Goal: Transaction & Acquisition: Book appointment/travel/reservation

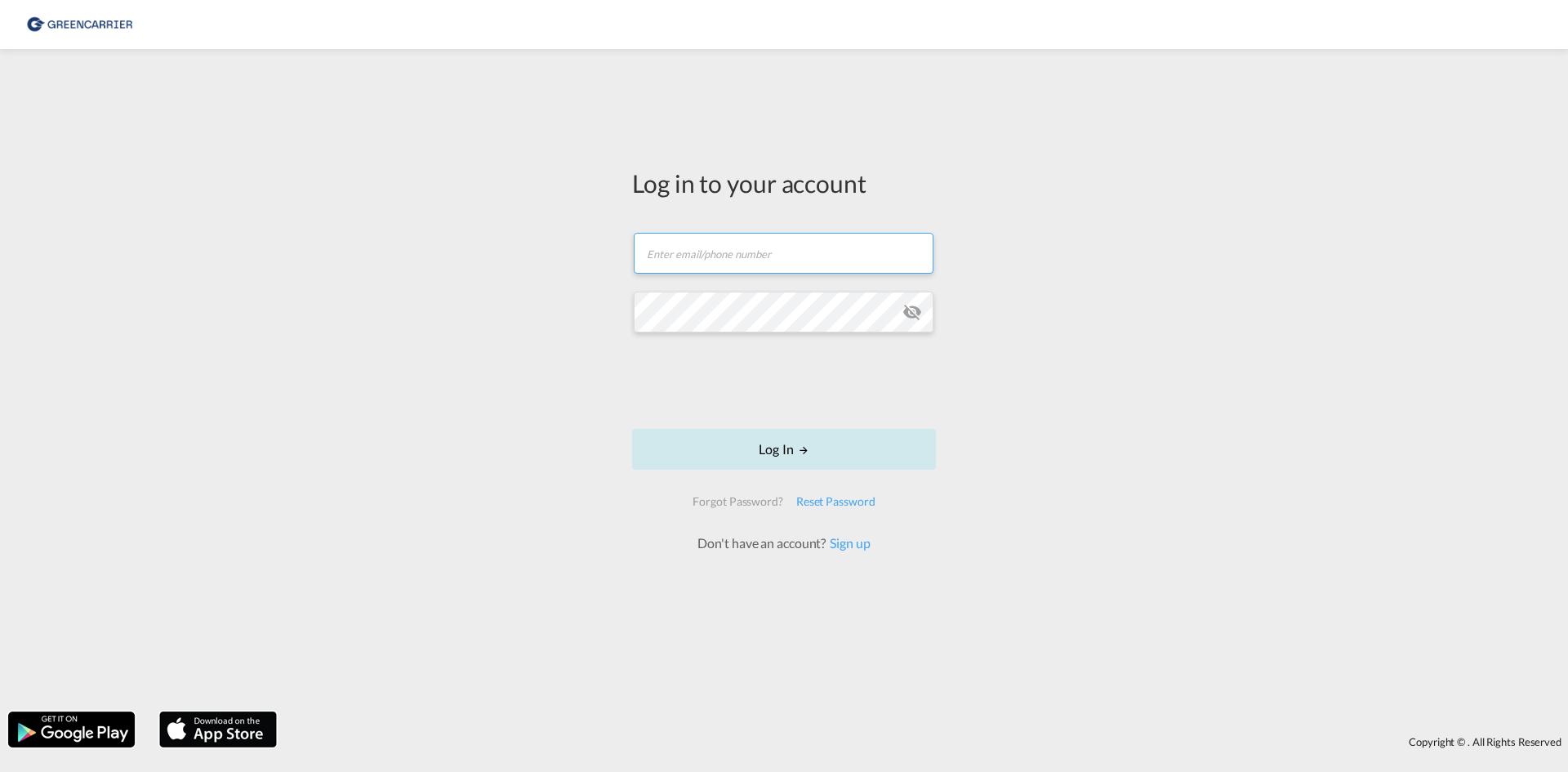
type input "OceanNovonesis.cph@scangl.com"
click at [743, 451] on button "Log In" at bounding box center [784, 449] width 304 height 41
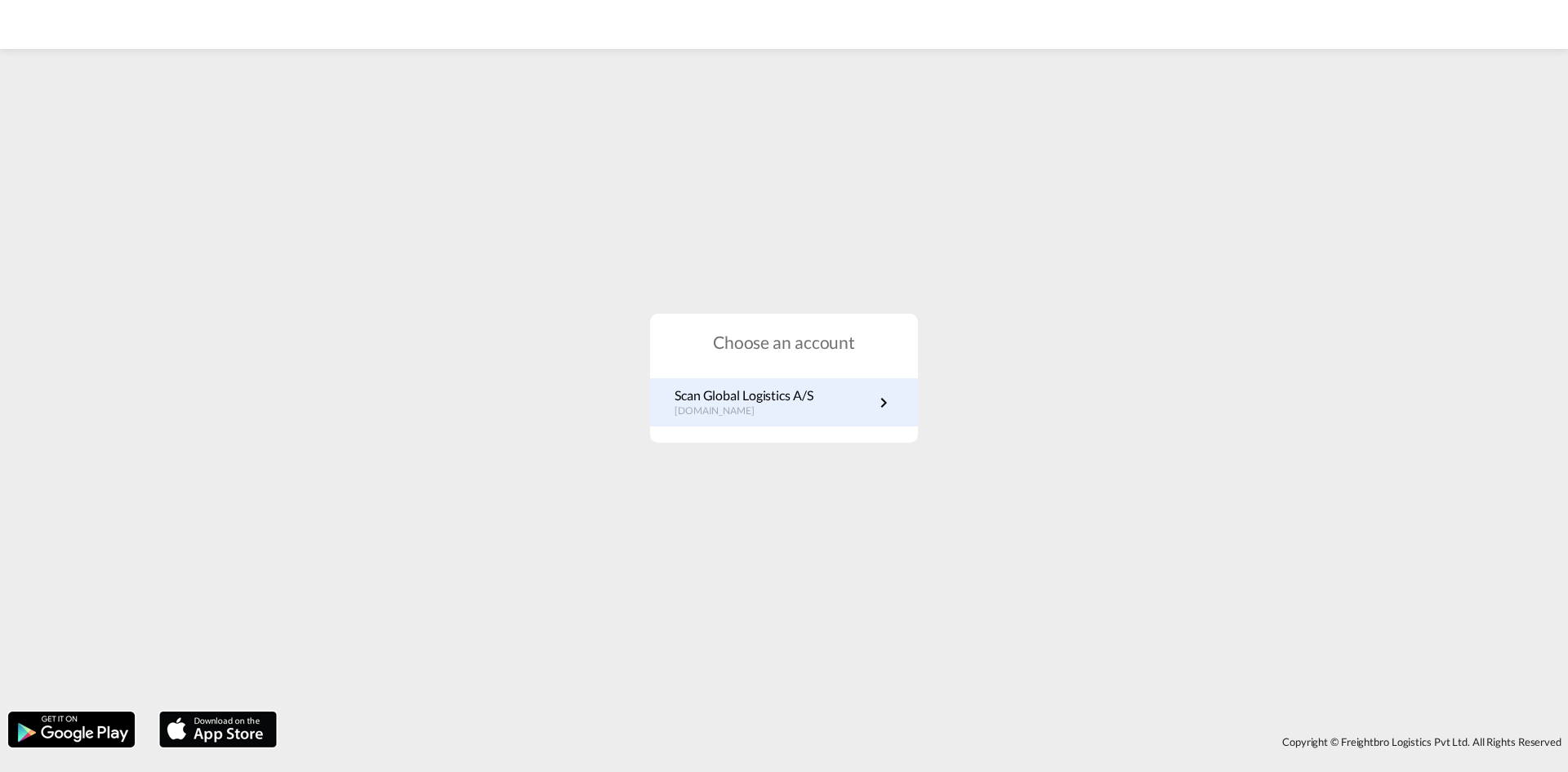
click at [748, 409] on p "dk.portal.greencarrier.com" at bounding box center [743, 411] width 139 height 14
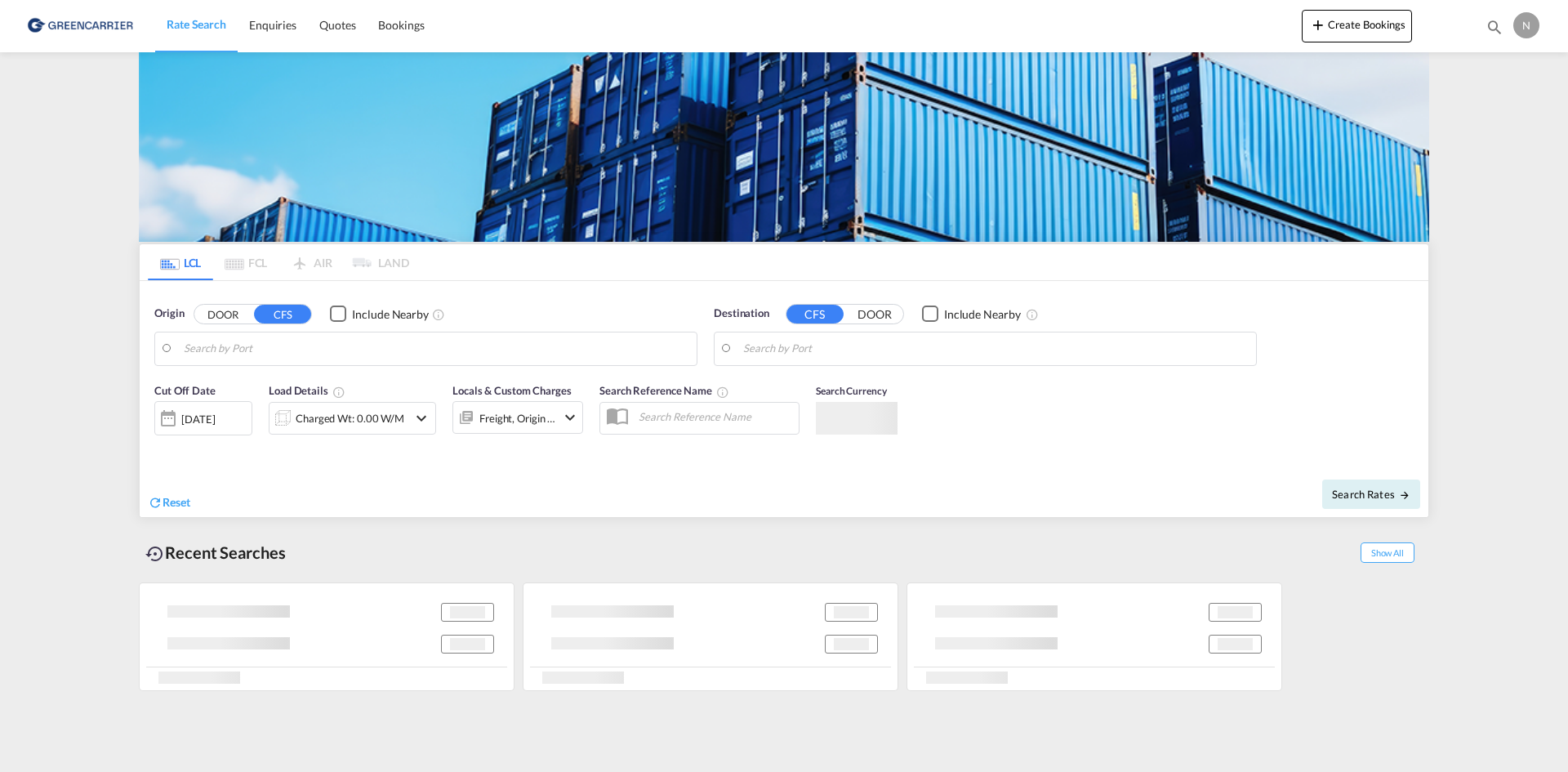
type input "DK-2880, Bagsværd"
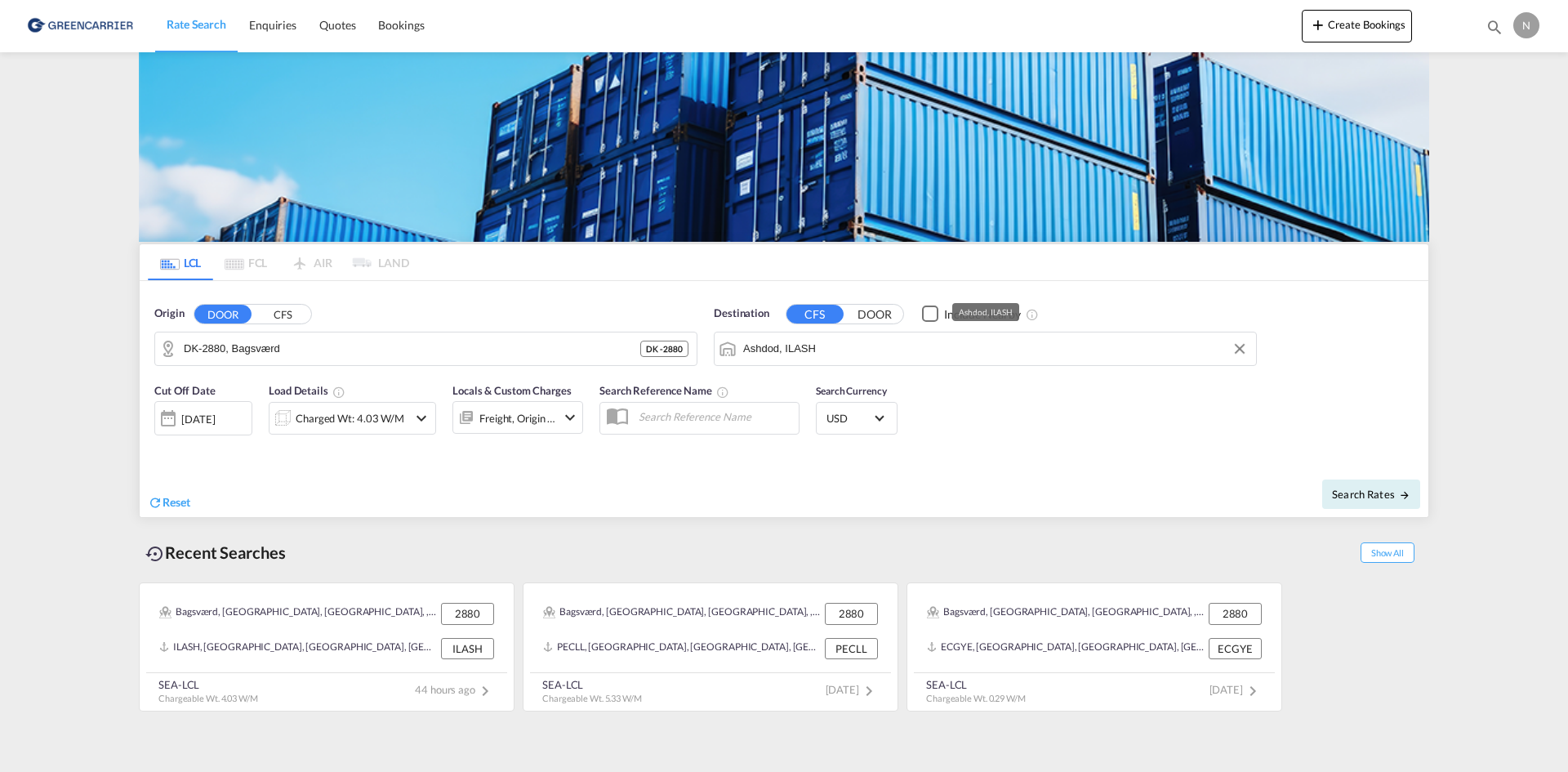
click at [850, 345] on input "Ashdod, ILASH" at bounding box center [996, 348] width 505 height 24
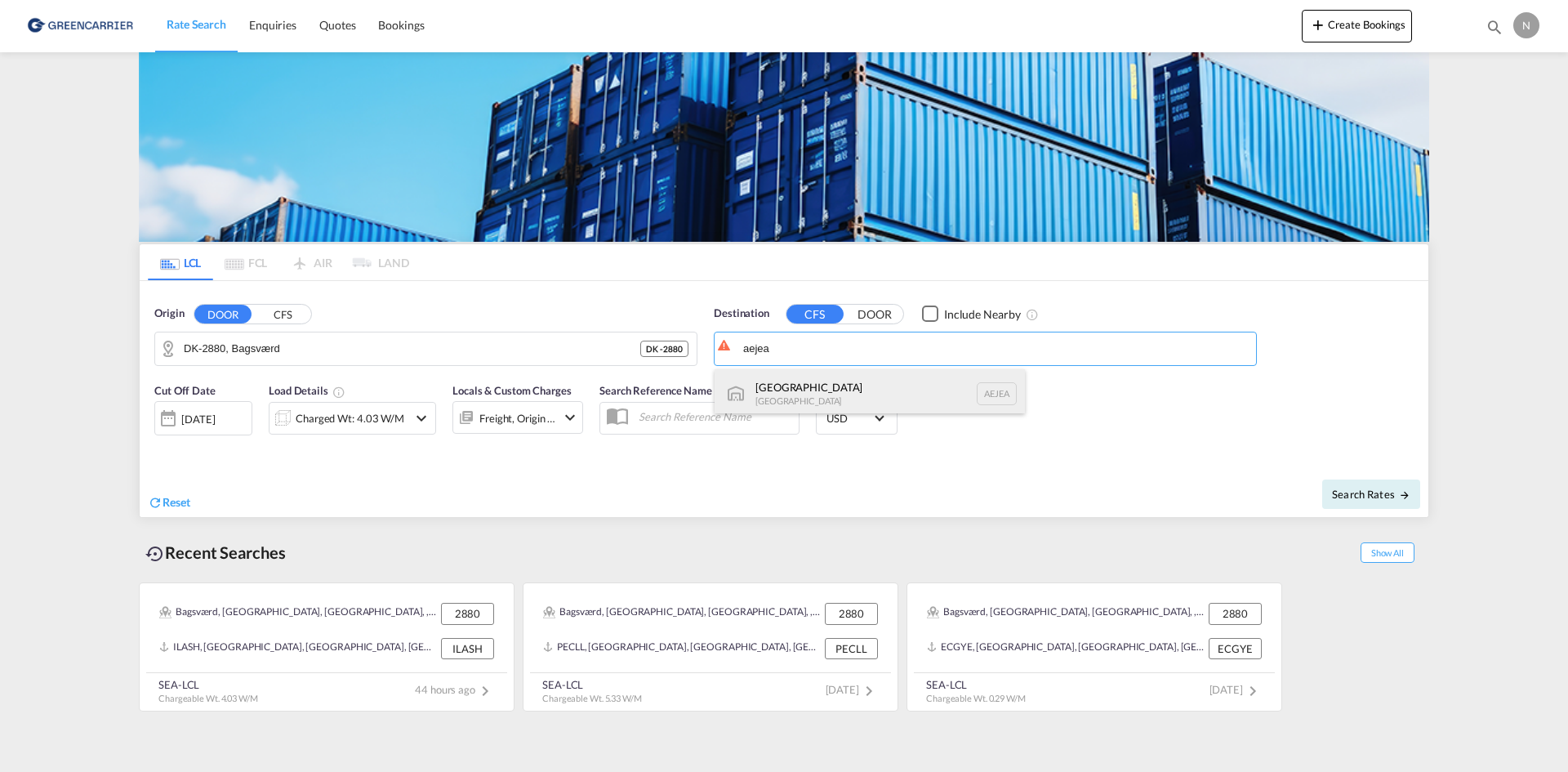
click at [817, 396] on div "[GEOGRAPHIC_DATA] [GEOGRAPHIC_DATA]" at bounding box center [869, 394] width 310 height 49
type input "[GEOGRAPHIC_DATA], [GEOGRAPHIC_DATA]"
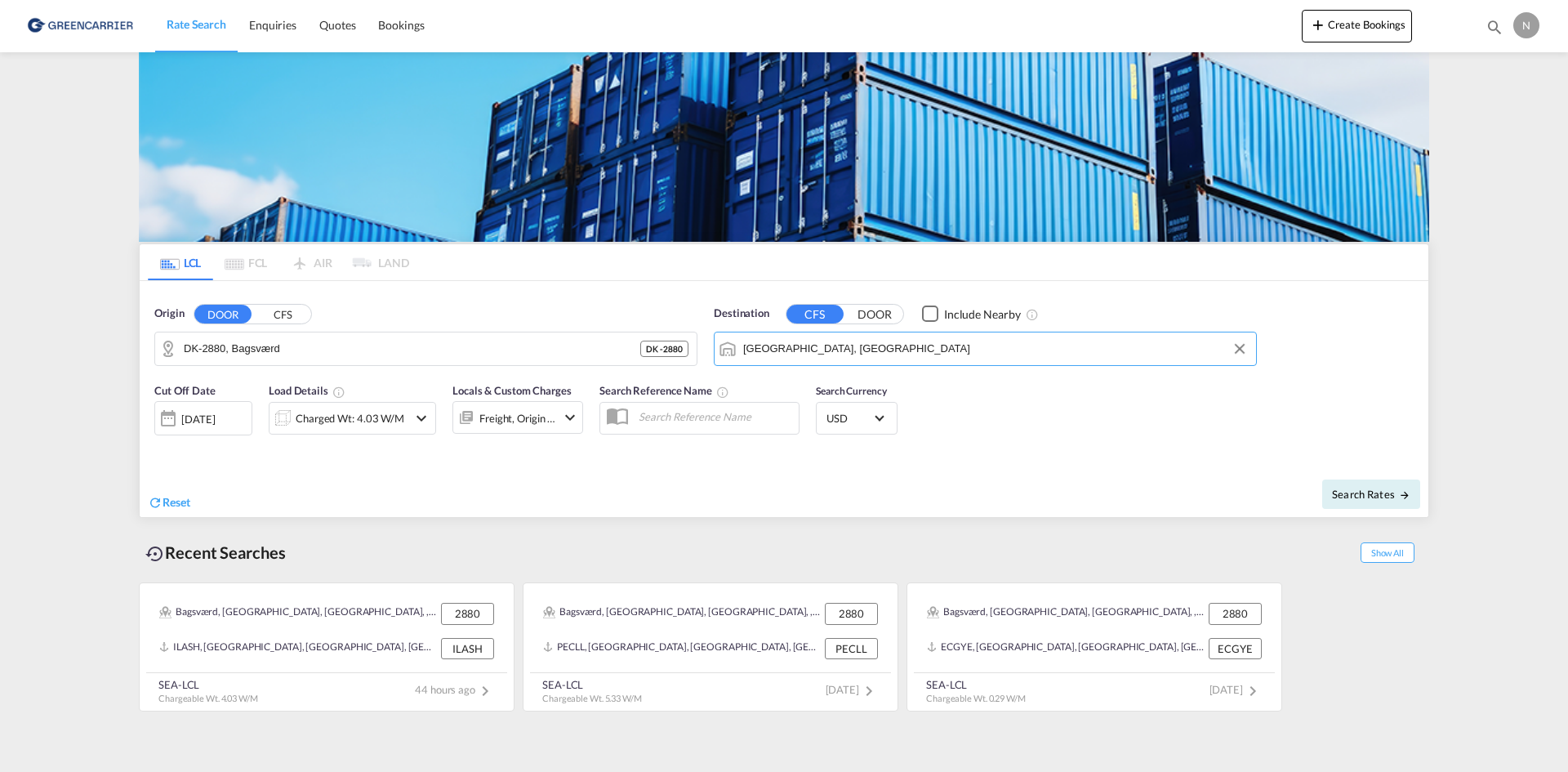
click at [382, 409] on div "Charged Wt: 4.03 W/M" at bounding box center [349, 418] width 108 height 23
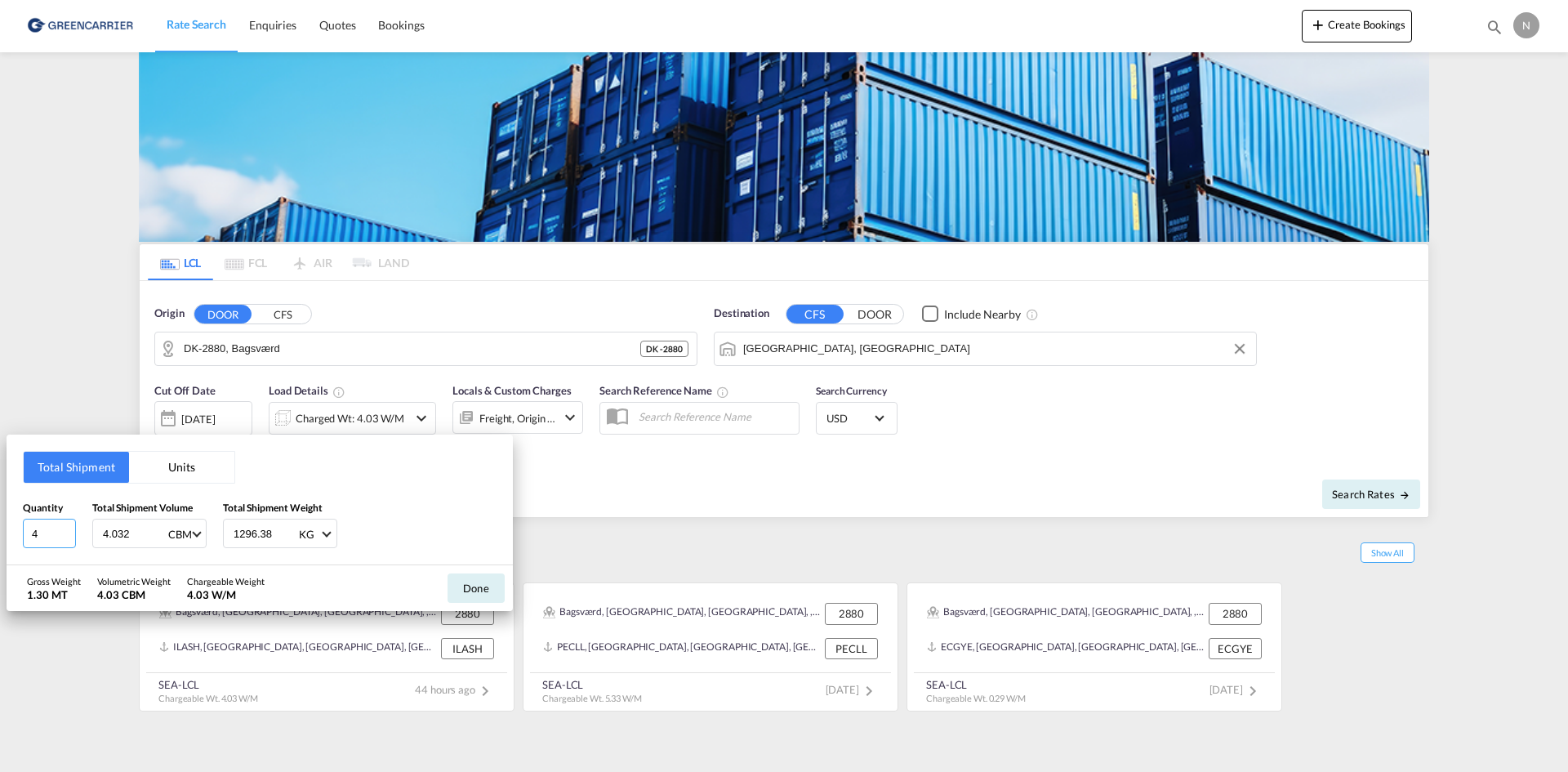
click at [70, 541] on input "4" at bounding box center [49, 534] width 53 height 30
click at [69, 540] on input "4" at bounding box center [49, 534] width 53 height 30
click at [66, 534] on input "3" at bounding box center [49, 534] width 53 height 30
click at [66, 534] on input "2" at bounding box center [49, 534] width 53 height 30
type input "1"
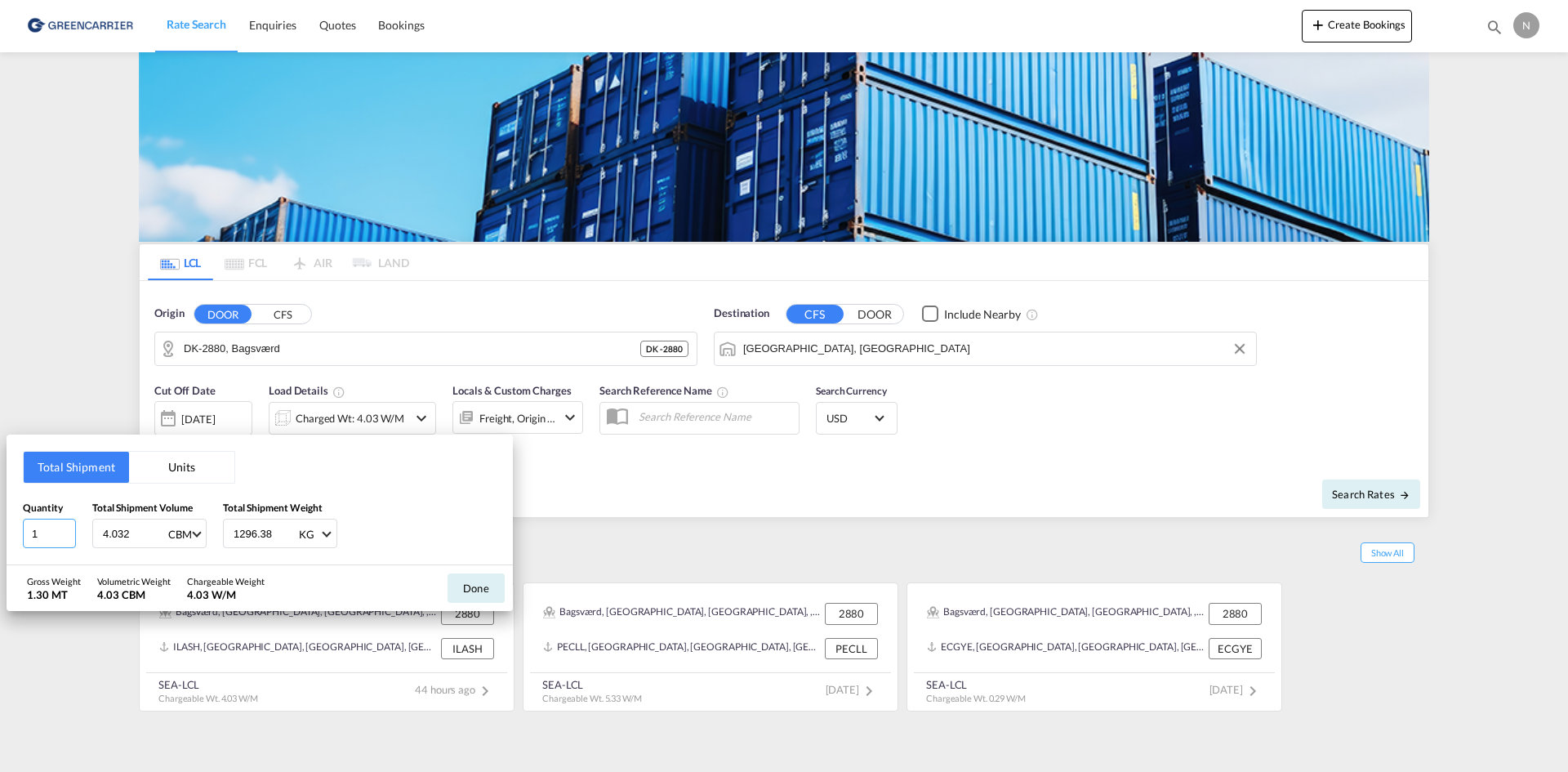
click at [66, 534] on input "1" at bounding box center [49, 534] width 53 height 30
click at [106, 529] on input "4.032" at bounding box center [134, 534] width 66 height 28
type input "0.288"
type input "93.840"
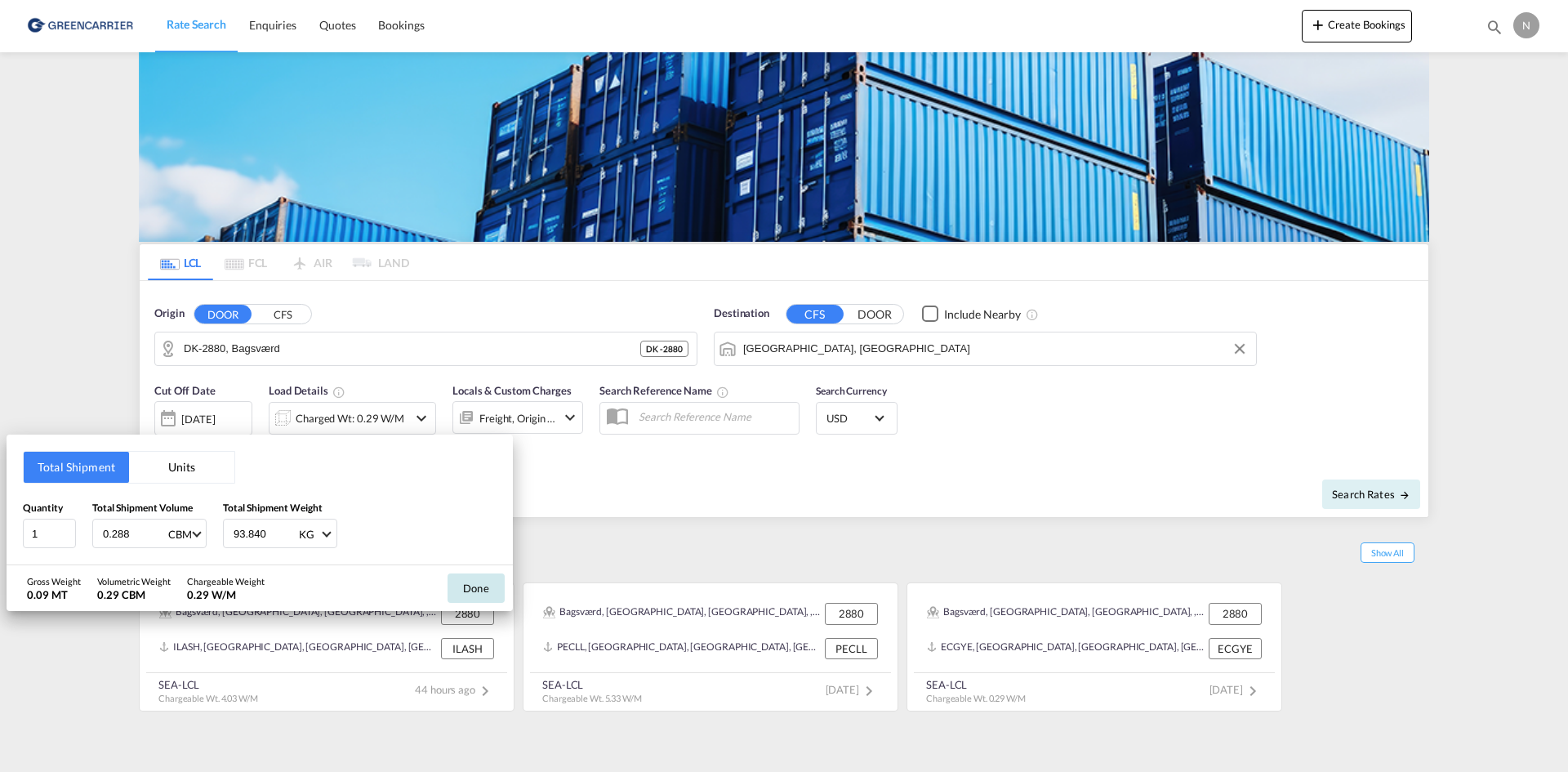
click at [472, 585] on button "Done" at bounding box center [475, 588] width 57 height 30
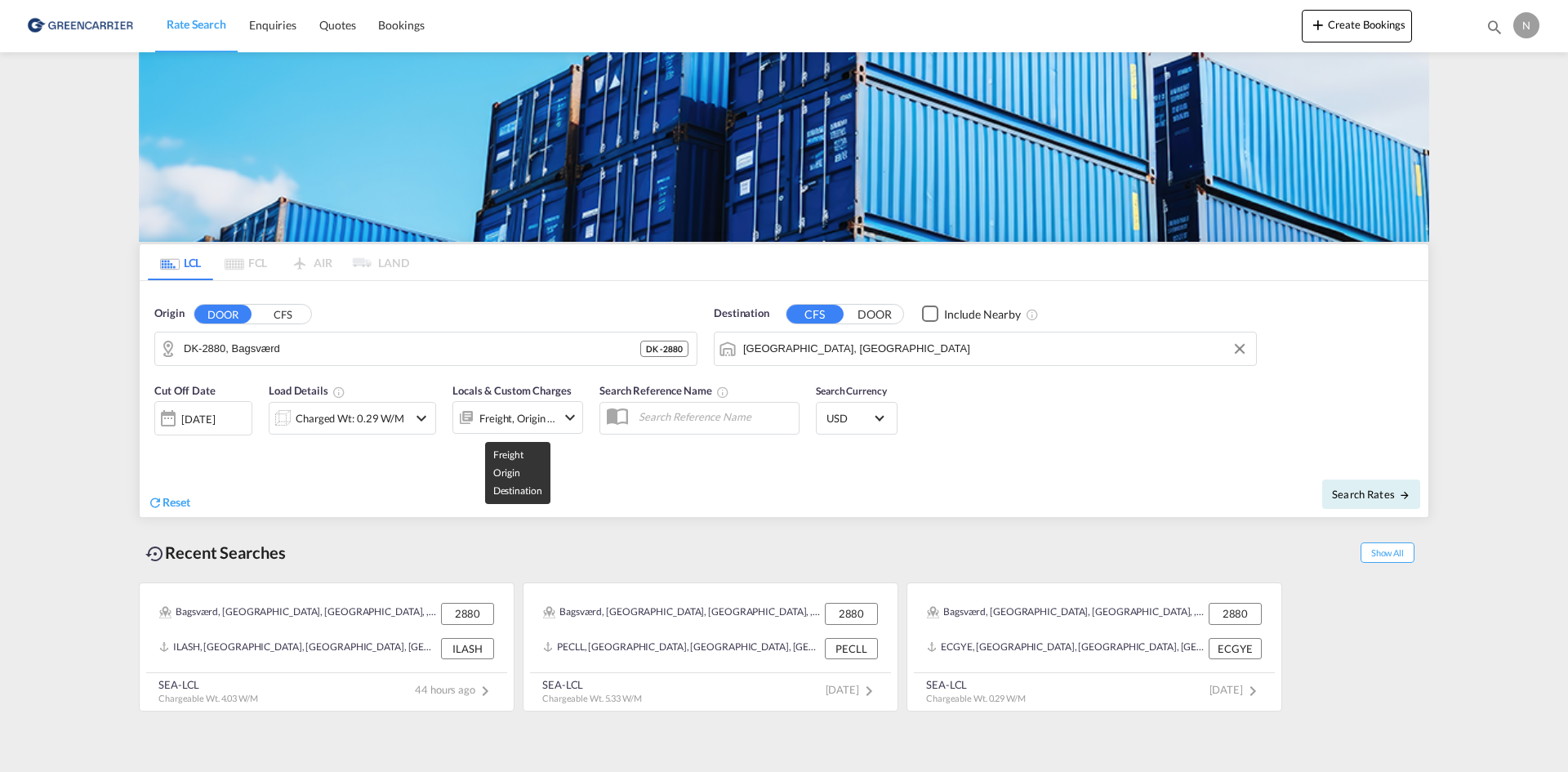
click at [549, 410] on div "Freight, Origin +1" at bounding box center [518, 418] width 77 height 23
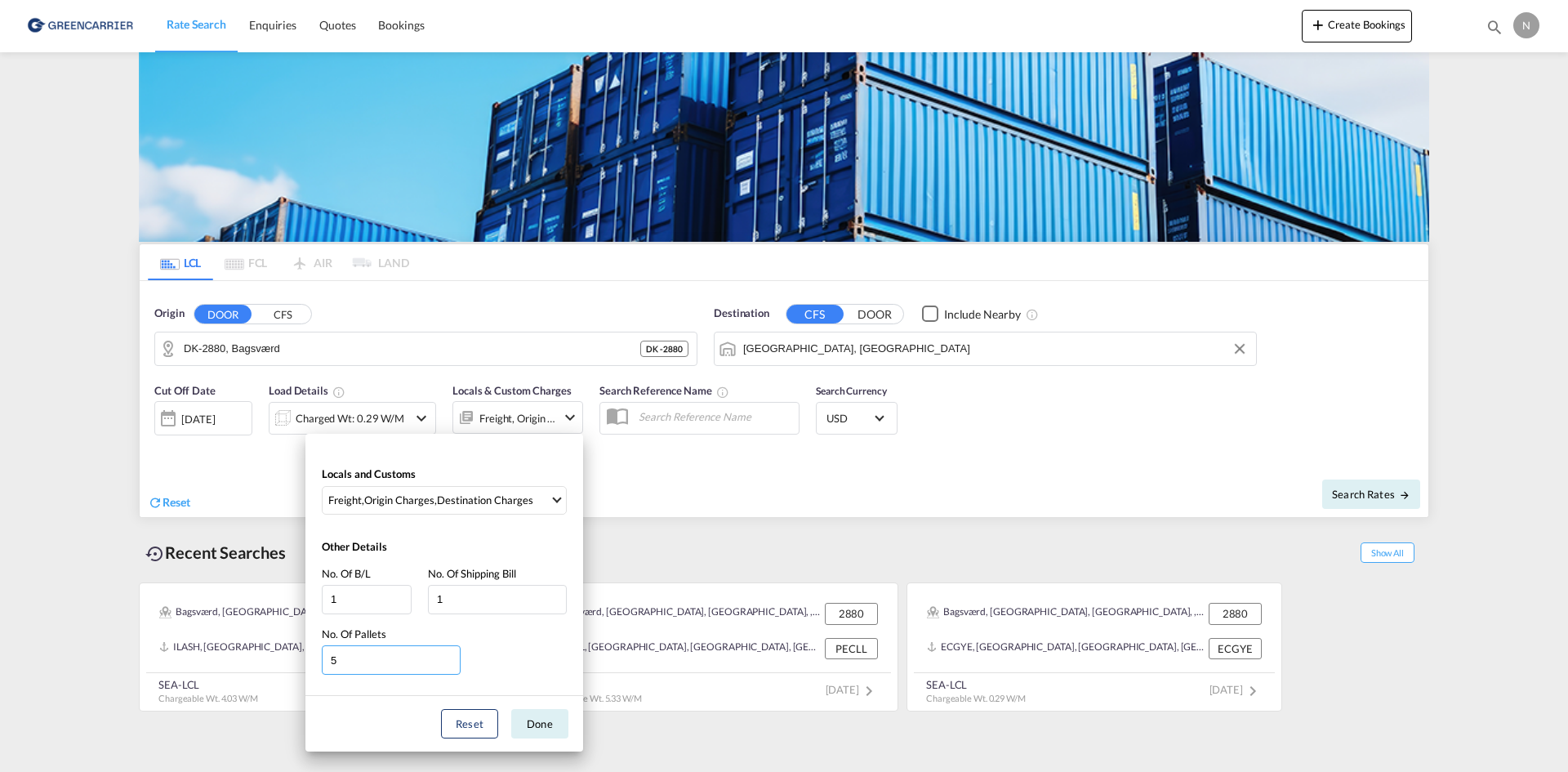
click at [450, 660] on input "5" at bounding box center [390, 660] width 139 height 30
click at [450, 660] on input "6" at bounding box center [390, 660] width 139 height 30
click at [449, 667] on input "6" at bounding box center [390, 660] width 139 height 30
click at [453, 656] on input "7" at bounding box center [390, 660] width 139 height 30
click at [453, 664] on input "8" at bounding box center [390, 660] width 139 height 30
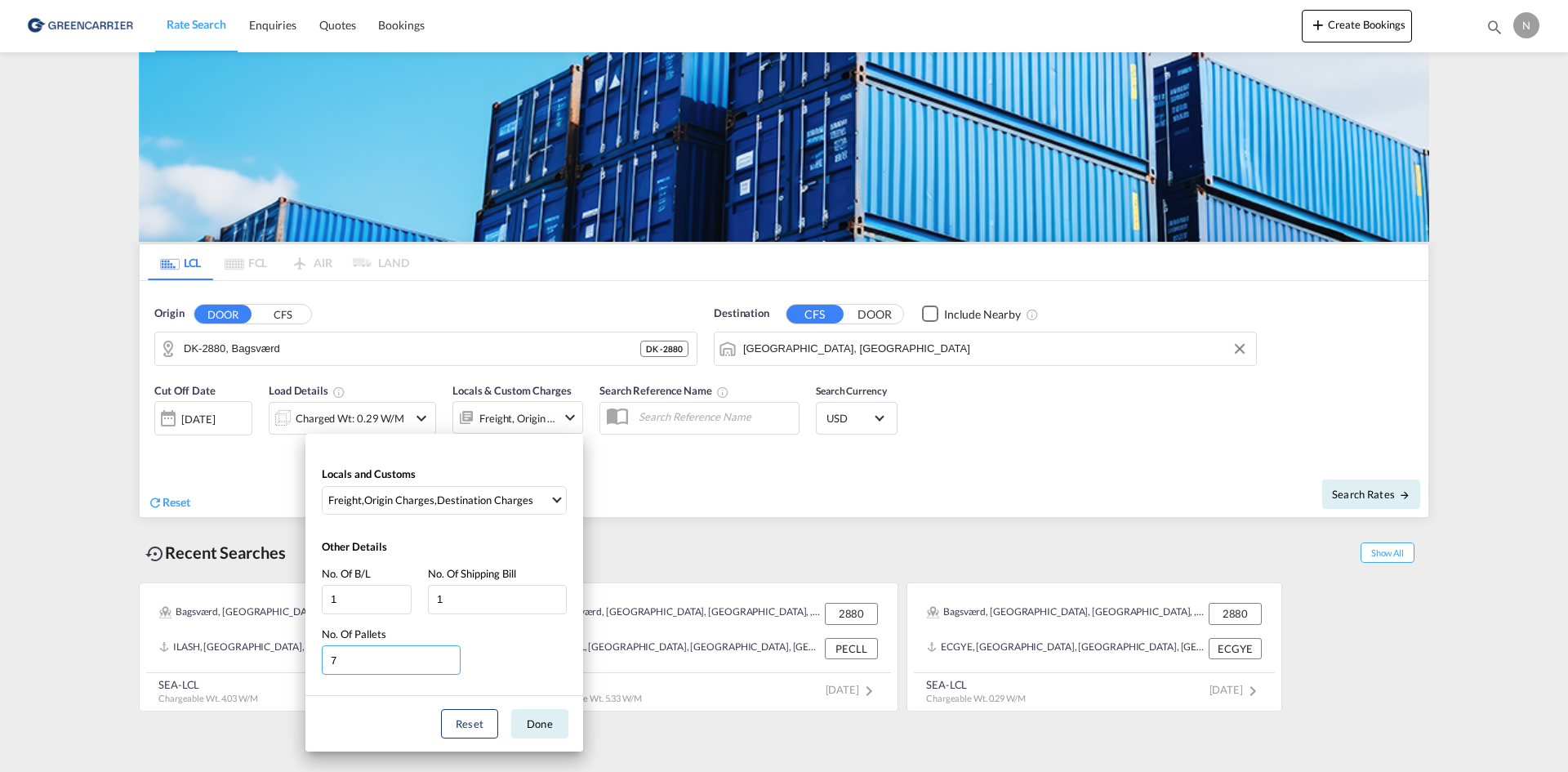
click at [453, 664] on input "7" at bounding box center [390, 660] width 139 height 30
click at [453, 664] on input "6" at bounding box center [390, 660] width 139 height 30
click at [453, 664] on input "5" at bounding box center [390, 660] width 139 height 30
click at [453, 664] on input "4" at bounding box center [390, 660] width 139 height 30
click at [453, 664] on input "3" at bounding box center [390, 660] width 139 height 30
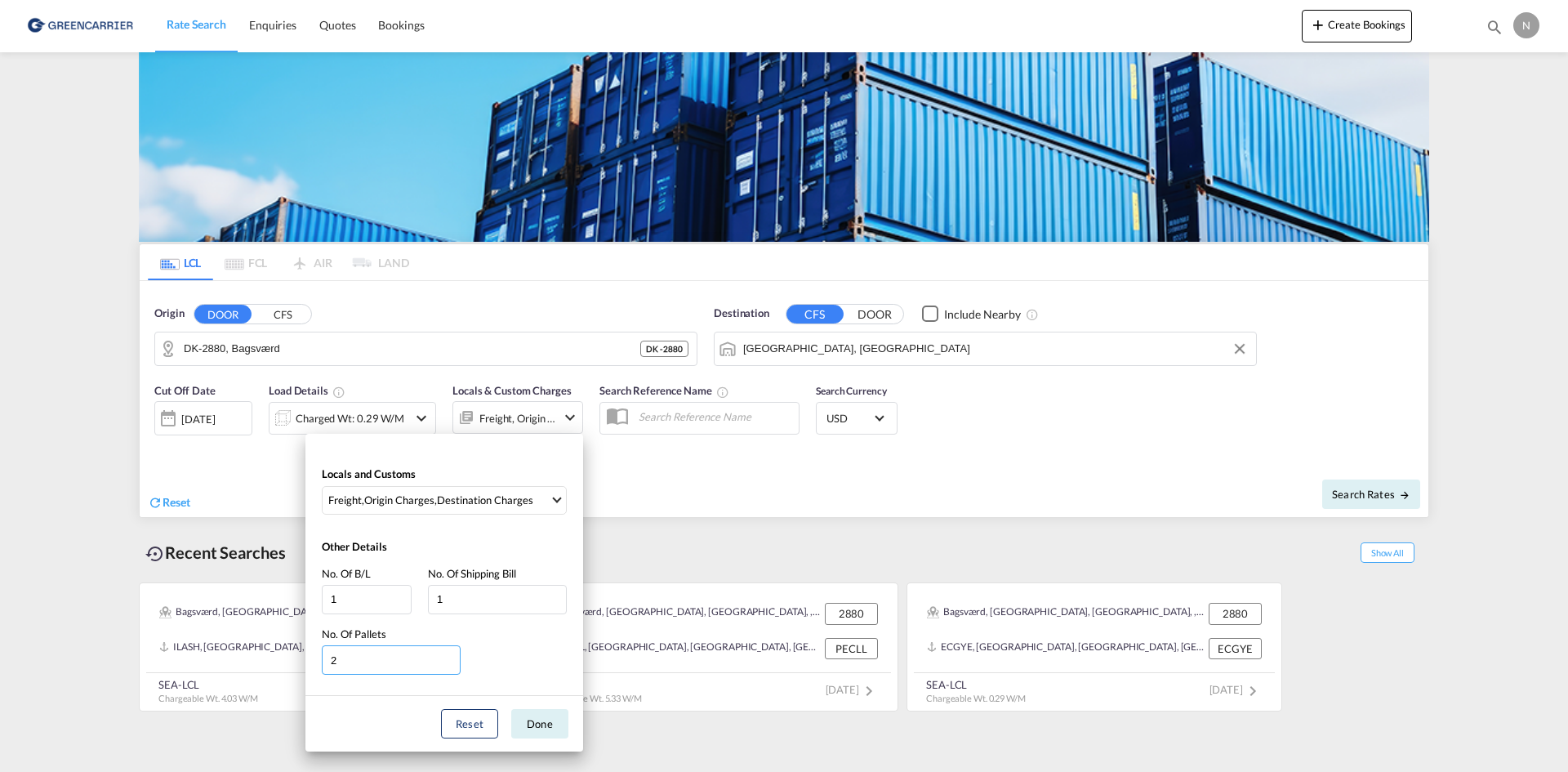
click at [454, 664] on input "2" at bounding box center [390, 660] width 139 height 30
click at [456, 664] on input "1" at bounding box center [390, 660] width 139 height 30
click at [456, 664] on input "0" at bounding box center [390, 660] width 139 height 30
type input "1"
click at [454, 655] on input "1" at bounding box center [390, 660] width 139 height 30
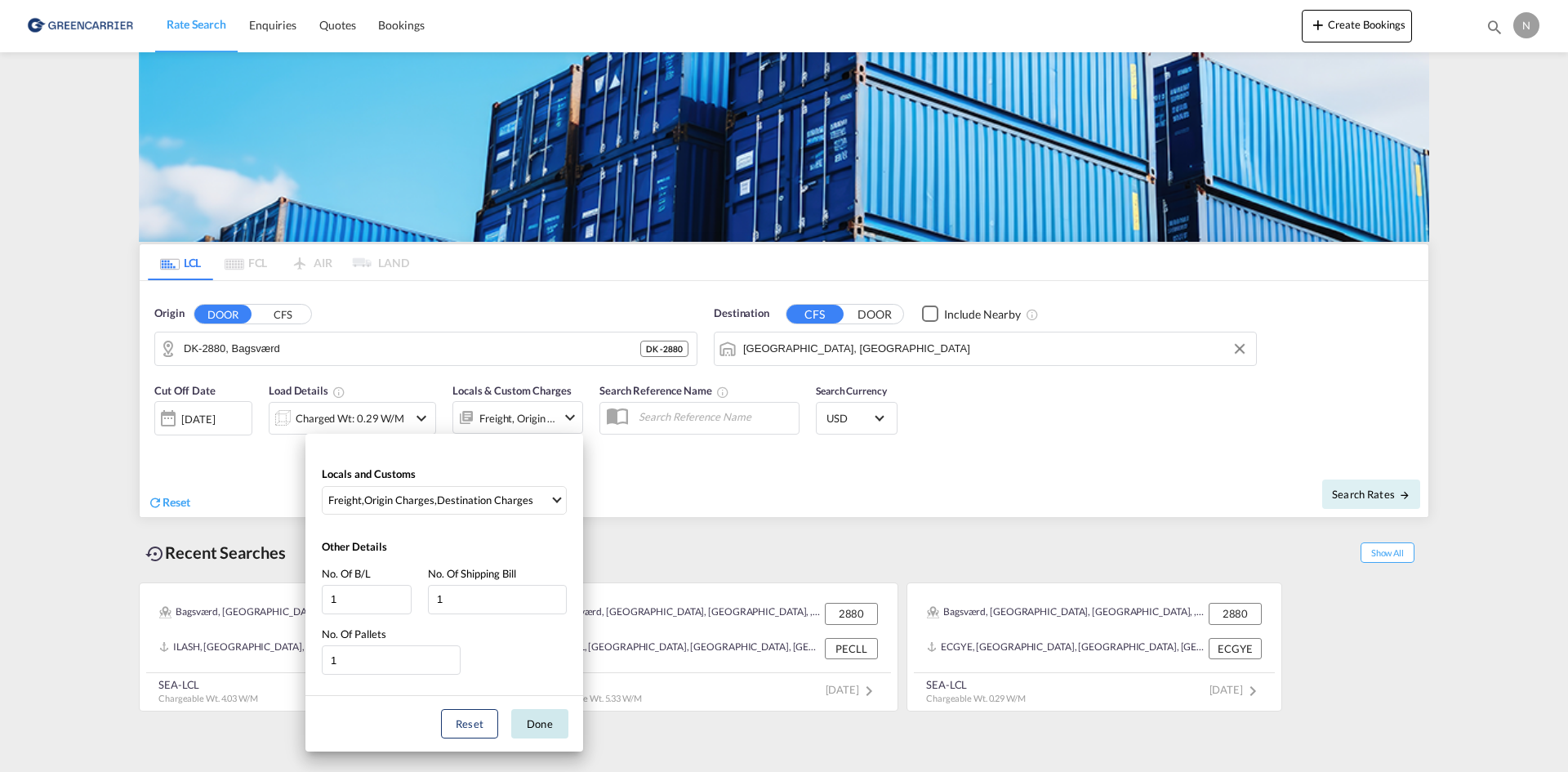
click at [528, 720] on button "Done" at bounding box center [539, 724] width 57 height 30
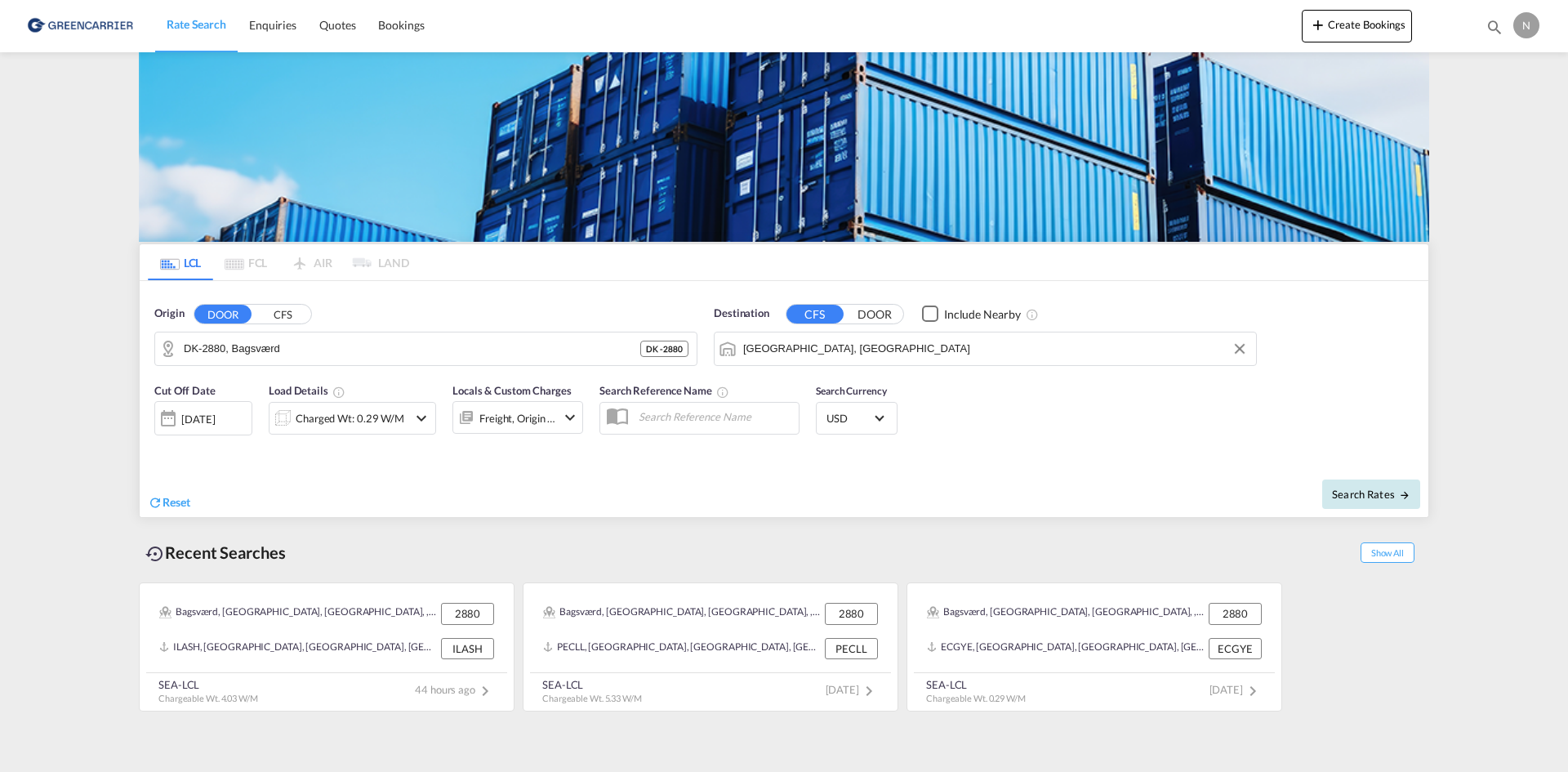
click at [1371, 483] on button "Search Rates" at bounding box center [1371, 494] width 98 height 30
type input "2880 to AEJEA / [DATE]"
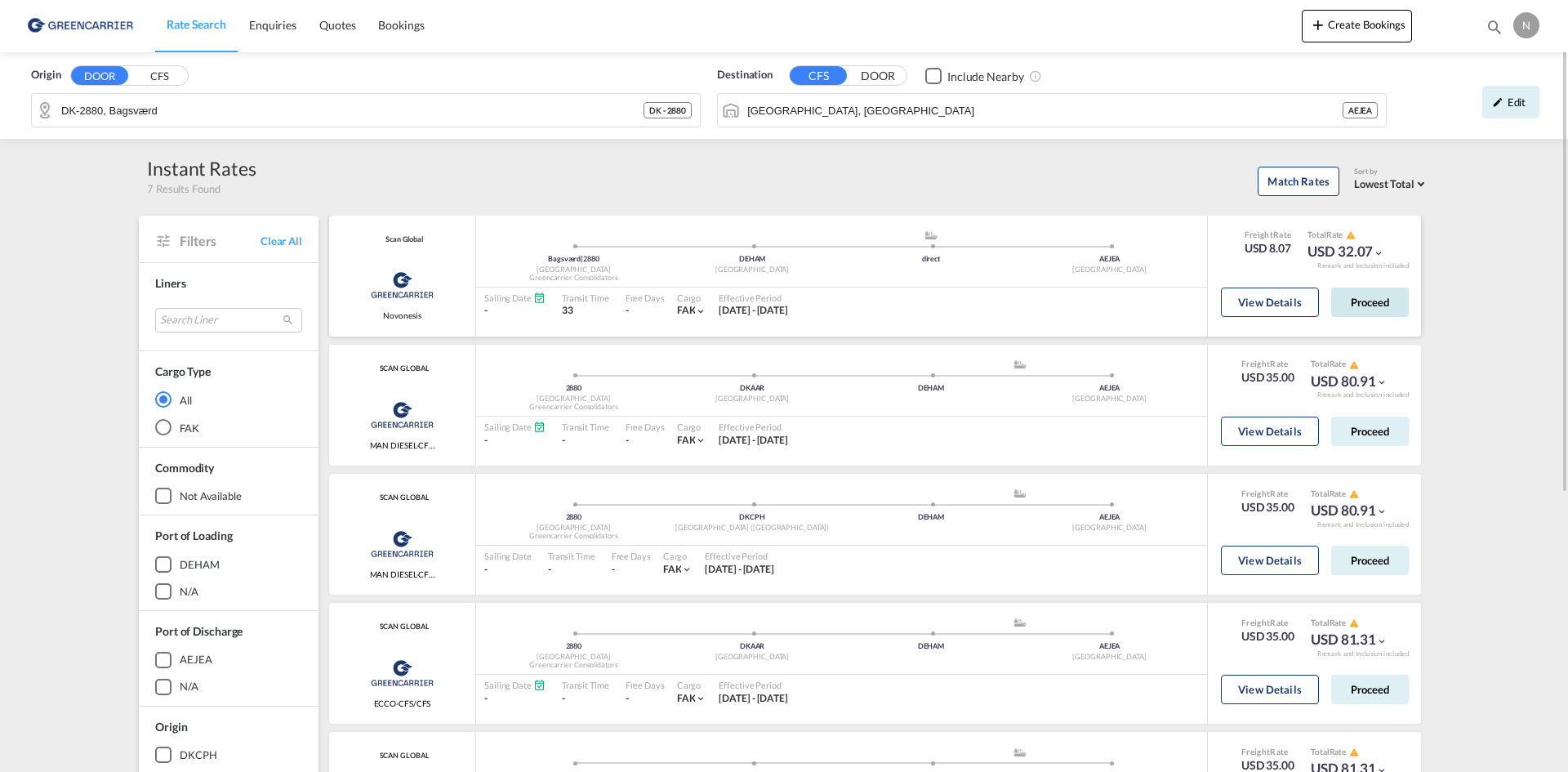
click at [1377, 307] on button "Proceed" at bounding box center [1370, 302] width 78 height 30
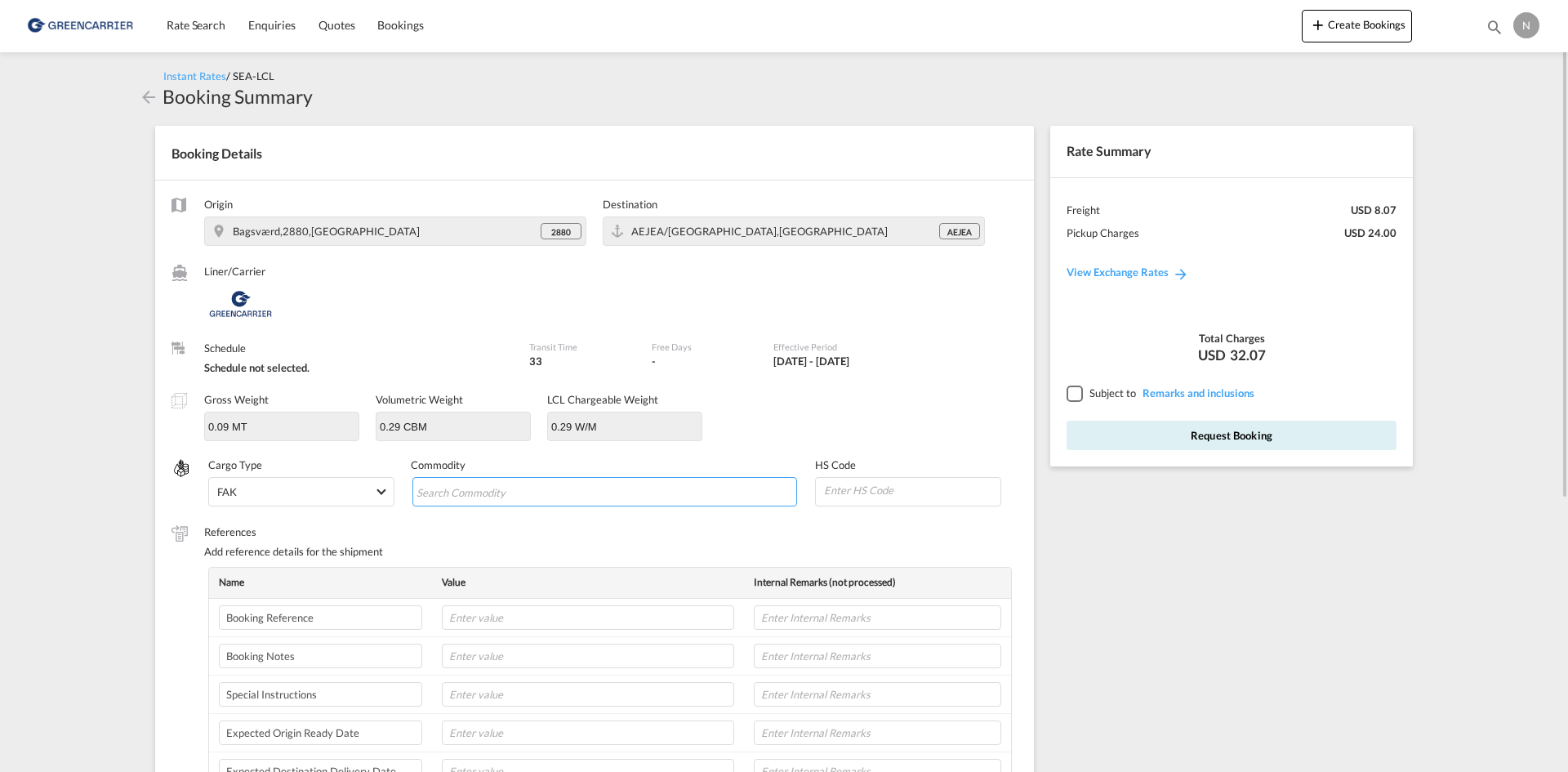
click at [473, 498] on input "Chips input." at bounding box center [491, 493] width 149 height 26
type input "ENZYMES"
type input "350790"
click at [587, 610] on input "text" at bounding box center [588, 617] width 293 height 24
paste input "CPH32106787"
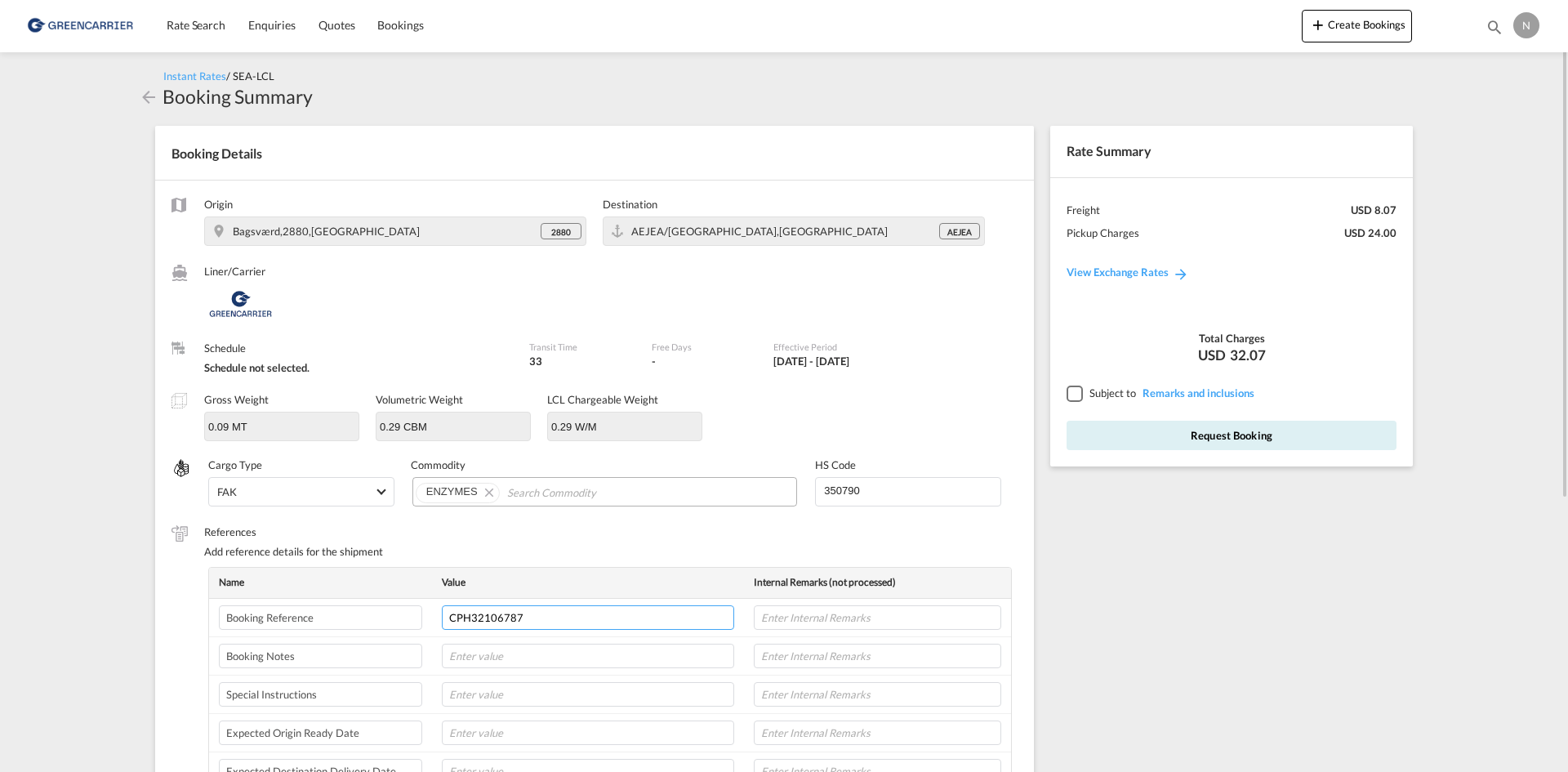
type input "CPH32106787"
click at [150, 99] on md-icon "icon-arrow-left" at bounding box center [149, 97] width 19 height 19
